Goal: Check status

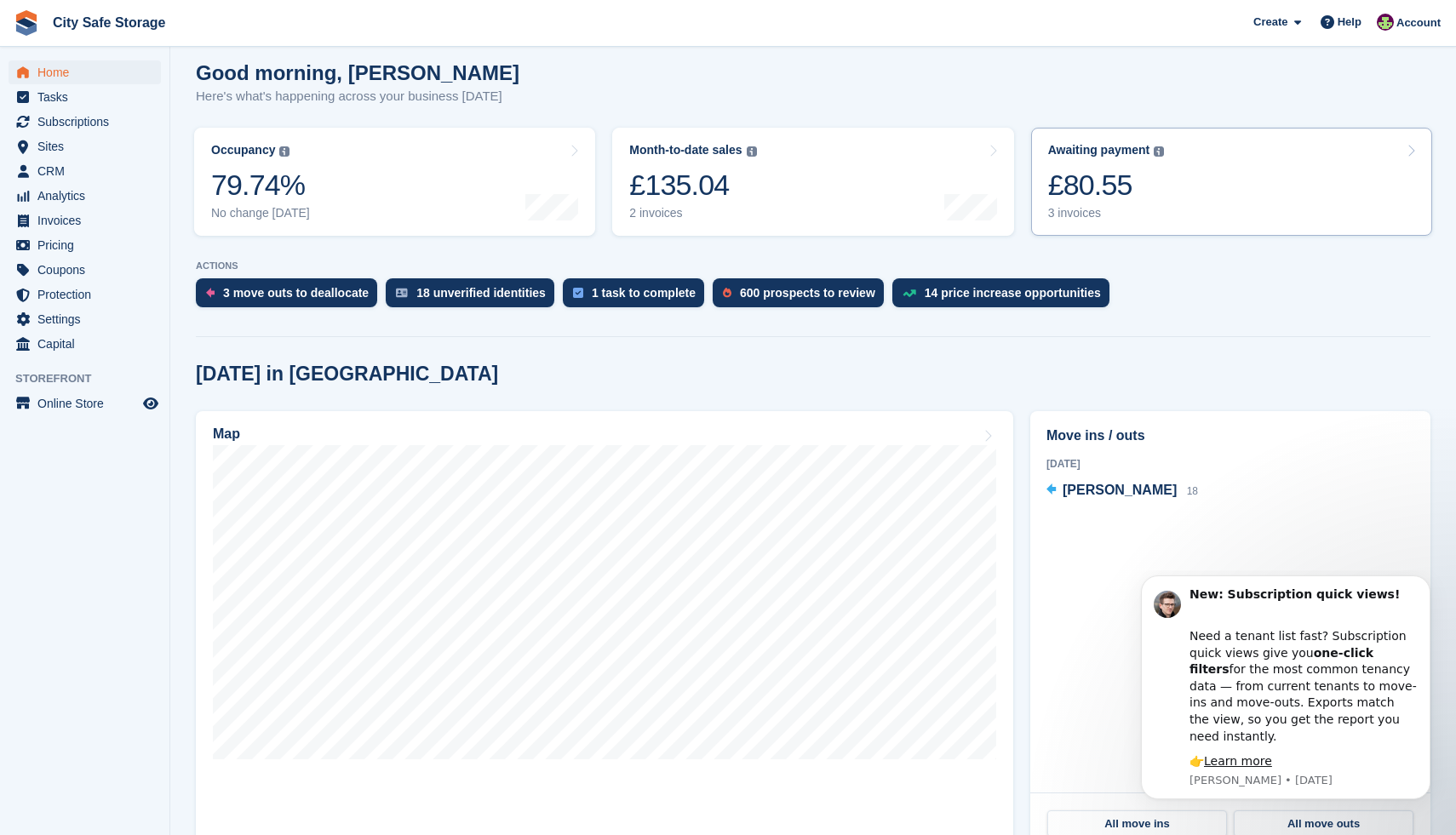
click at [1111, 174] on div "£80.55" at bounding box center [1106, 185] width 117 height 35
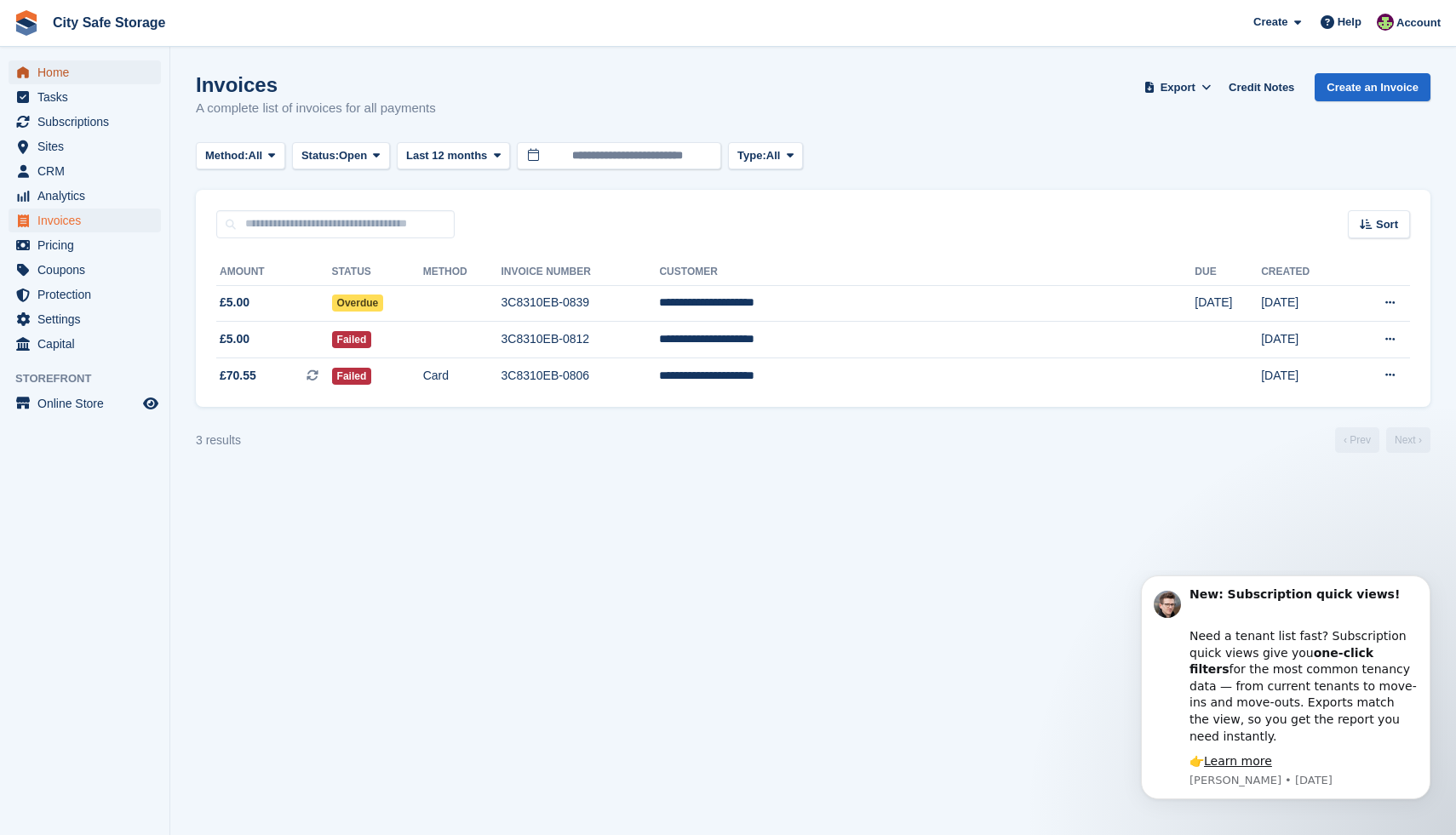
click at [62, 65] on span "Home" at bounding box center [88, 72] width 102 height 24
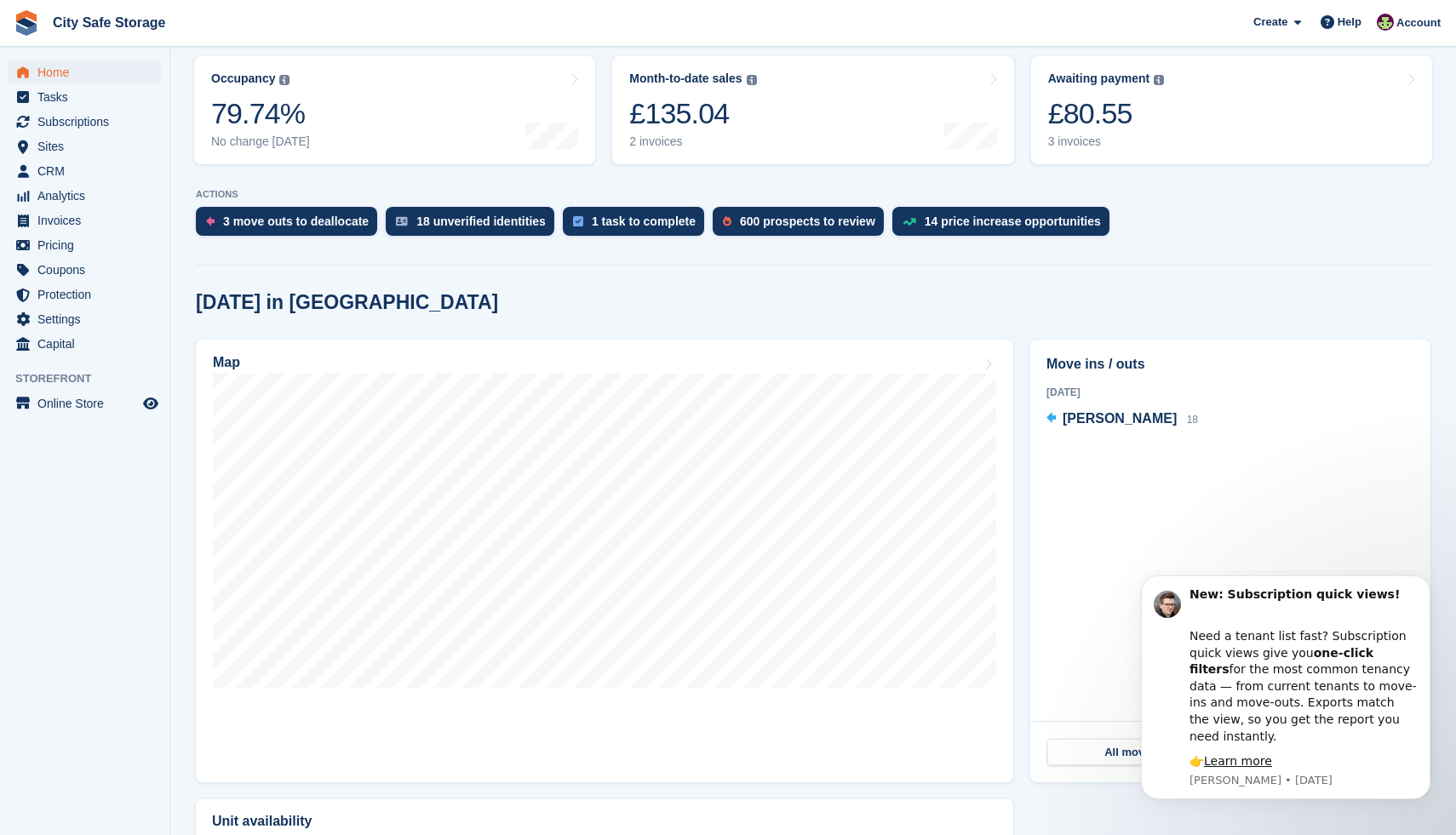
scroll to position [204, 0]
